Goal: Task Accomplishment & Management: Use online tool/utility

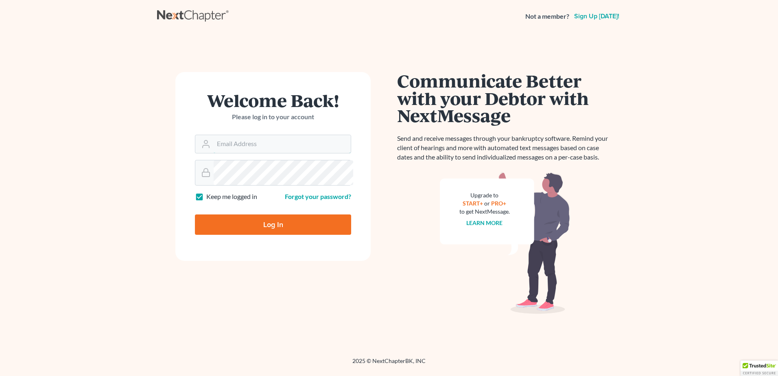
type input "[PERSON_NAME][EMAIL_ADDRESS][DOMAIN_NAME]"
click at [326, 235] on input "Log In" at bounding box center [273, 224] width 156 height 20
type input "Thinking..."
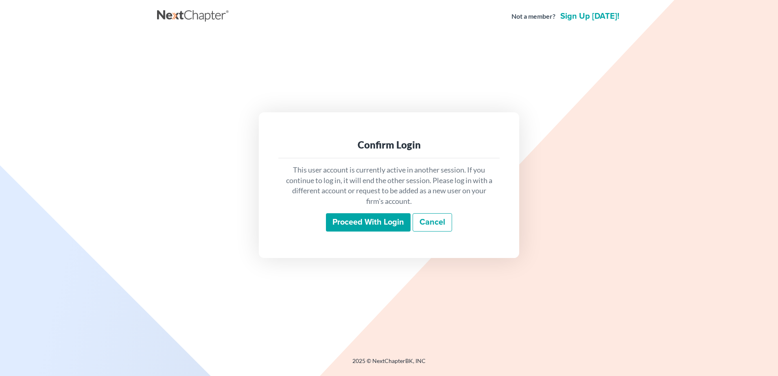
click at [380, 232] on input "Proceed with login" at bounding box center [368, 222] width 85 height 19
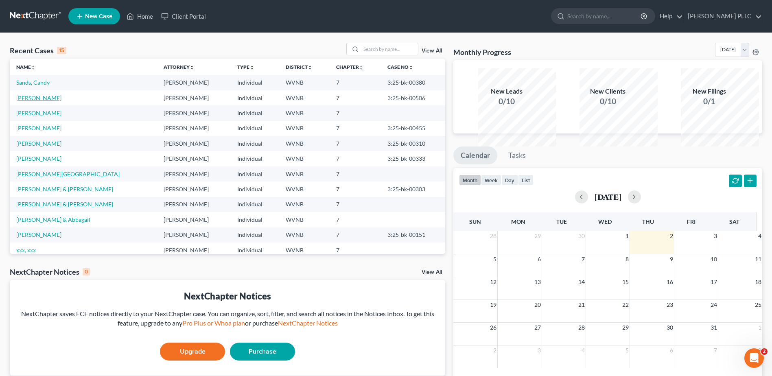
click at [30, 101] on link "[PERSON_NAME]" at bounding box center [38, 97] width 45 height 7
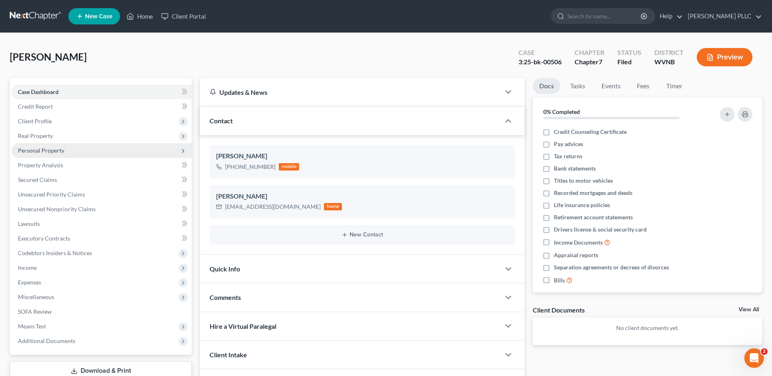
click at [64, 154] on span "Personal Property" at bounding box center [41, 150] width 46 height 7
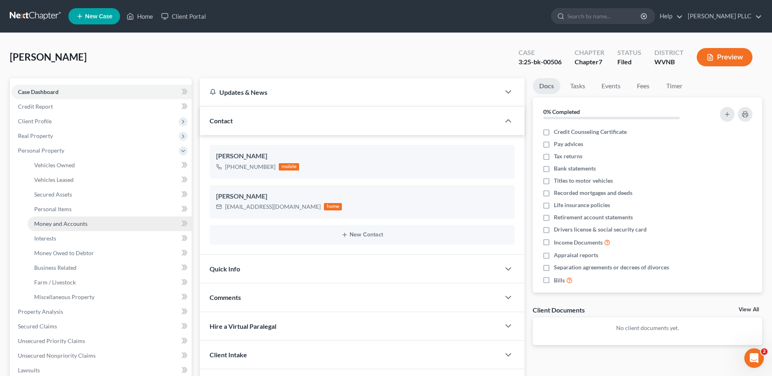
click at [85, 227] on span "Money and Accounts" at bounding box center [60, 223] width 53 height 7
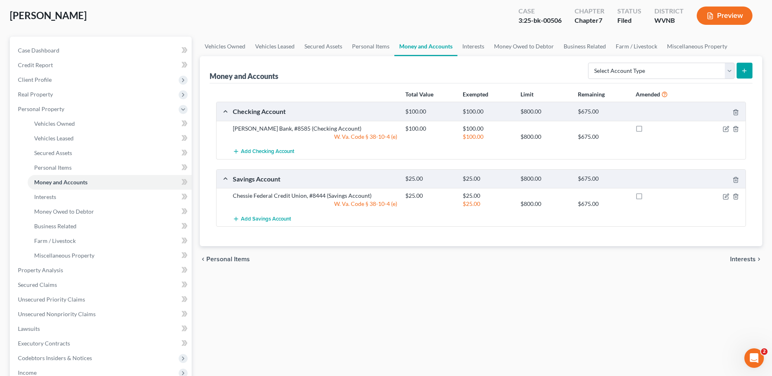
scroll to position [41, 0]
click at [59, 55] on span "Case Dashboard" at bounding box center [39, 51] width 42 height 7
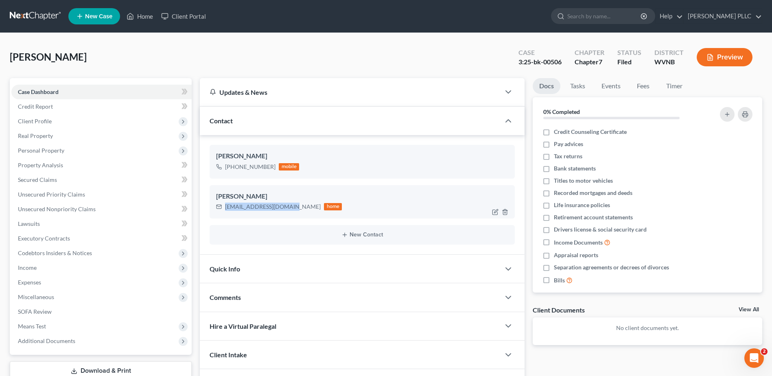
drag, startPoint x: 323, startPoint y: 281, endPoint x: 236, endPoint y: 278, distance: 87.5
click at [236, 211] on div "[EMAIL_ADDRESS][DOMAIN_NAME]" at bounding box center [273, 207] width 96 height 8
copy div "[EMAIL_ADDRESS][DOMAIN_NAME]"
click at [52, 154] on span "Personal Property" at bounding box center [41, 150] width 46 height 7
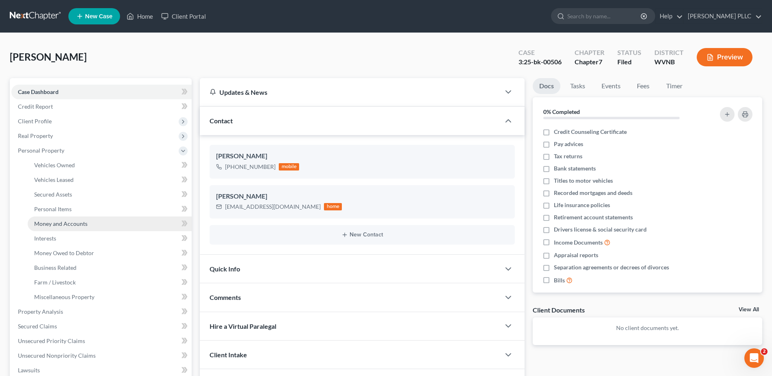
click at [72, 227] on span "Money and Accounts" at bounding box center [60, 223] width 53 height 7
